Goal: Transaction & Acquisition: Purchase product/service

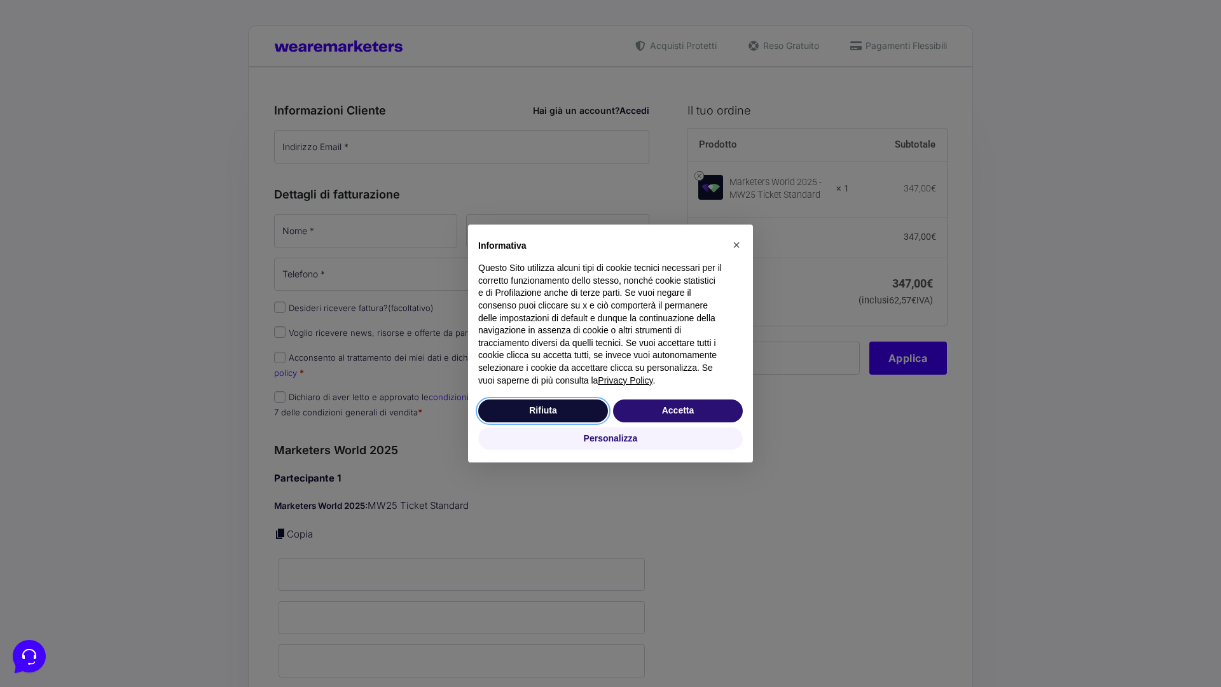
click at [543, 410] on button "Rifiuta" at bounding box center [543, 410] width 130 height 23
